Goal: Task Accomplishment & Management: Manage account settings

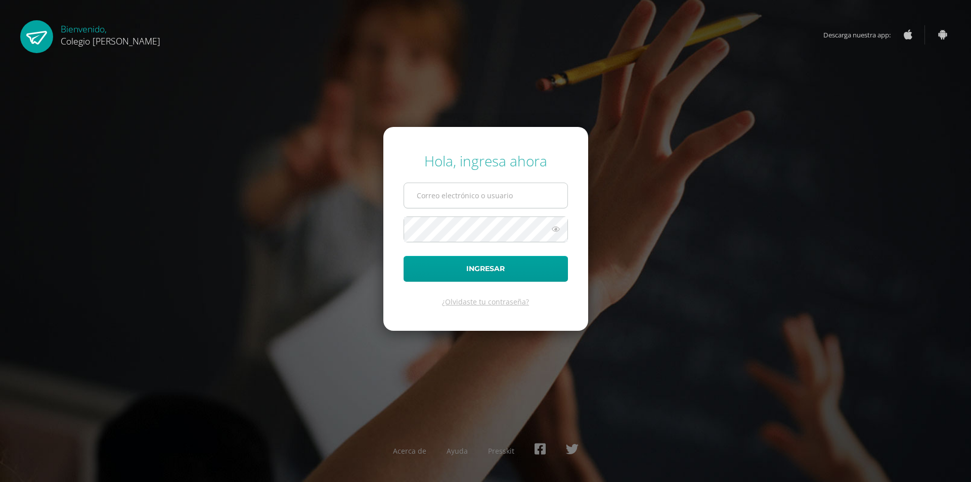
click at [474, 196] on input "text" at bounding box center [485, 195] width 163 height 25
type input "[EMAIL_ADDRESS][DOMAIN_NAME]"
click at [499, 264] on button "Ingresar" at bounding box center [486, 269] width 164 height 26
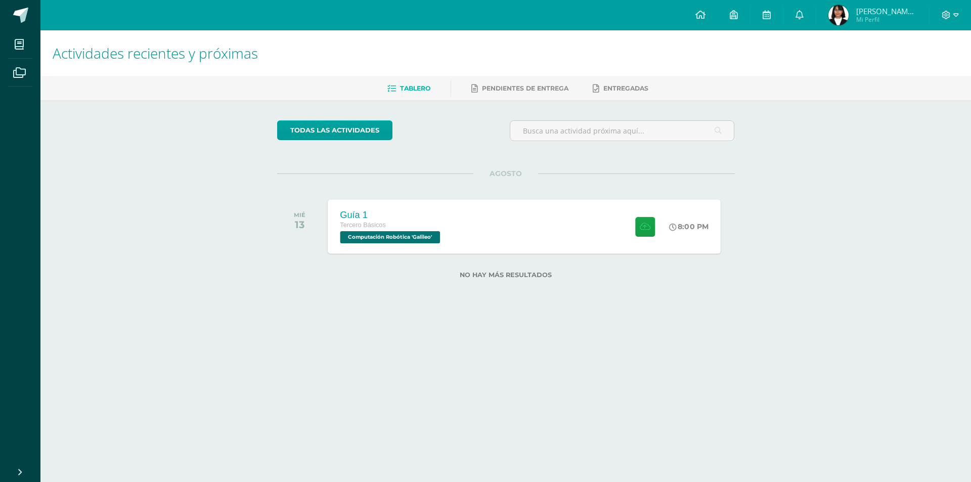
click at [618, 224] on div at bounding box center [643, 226] width 50 height 54
click at [0, 0] on div "Cargando contenido" at bounding box center [0, 0] width 0 height 0
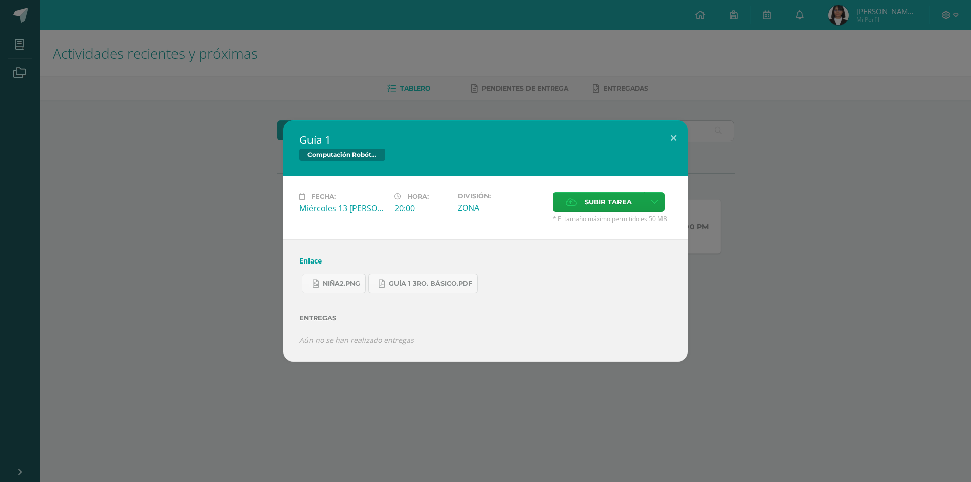
click at [307, 262] on link "Enlace" at bounding box center [311, 261] width 22 height 10
click at [329, 282] on span "niña2.png" at bounding box center [341, 284] width 37 height 8
click at [443, 282] on span "Guía 1 3ro. Básico.pdf" at bounding box center [430, 284] width 83 height 8
click at [665, 137] on button at bounding box center [673, 137] width 29 height 34
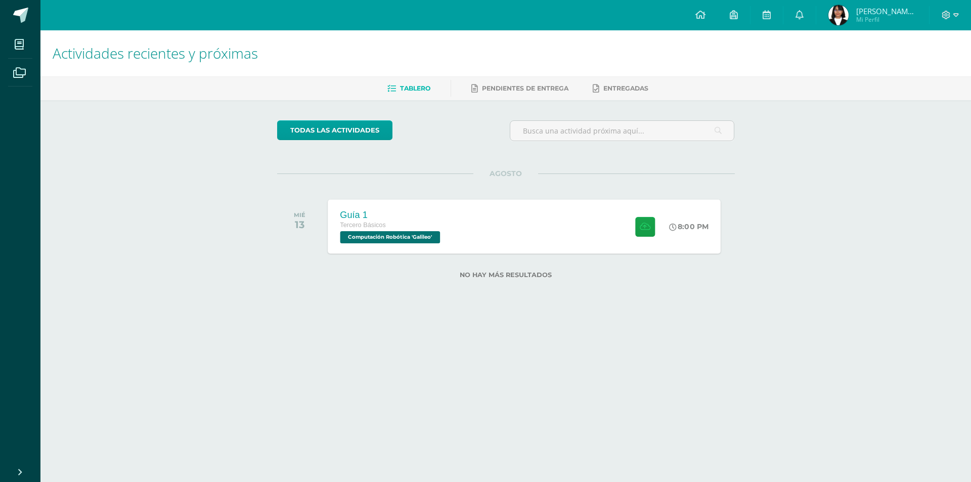
click at [356, 226] on span "Tercero Básicos" at bounding box center [363, 225] width 46 height 7
